Goal: Navigation & Orientation: Find specific page/section

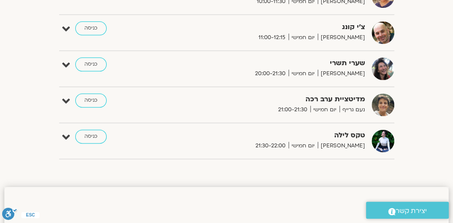
scroll to position [396, 0]
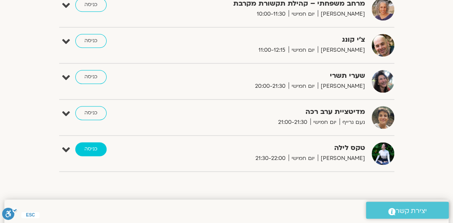
click at [89, 148] on link "כניסה" at bounding box center [90, 149] width 31 height 14
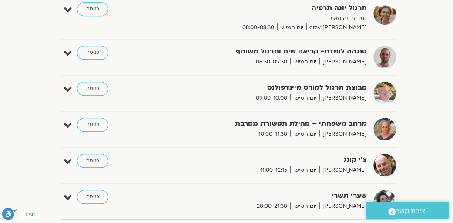
scroll to position [102, -1]
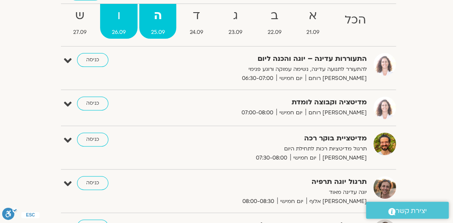
click at [114, 19] on strong "ו" at bounding box center [118, 16] width 37 height 20
